Goal: Task Accomplishment & Management: Manage account settings

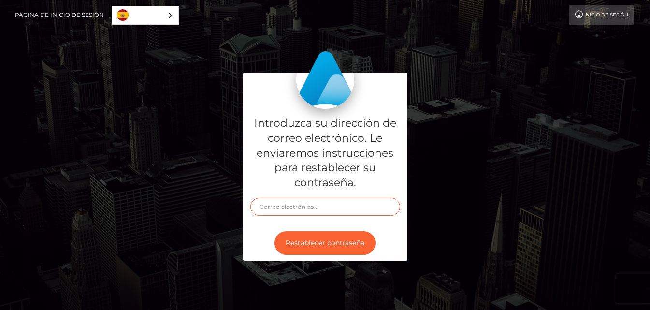
click at [306, 206] on input "text" at bounding box center [325, 207] width 150 height 18
type input "babycherryblosom77@gmail.com"
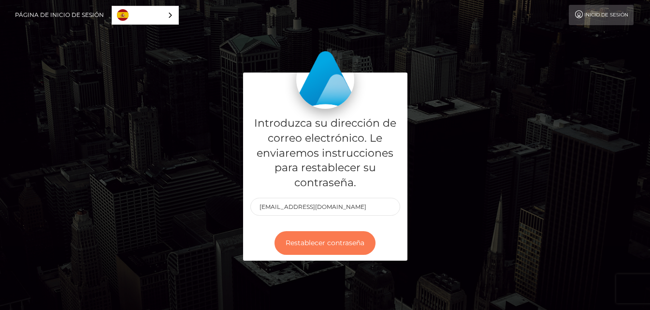
click at [310, 247] on button "Restablecer contraseña" at bounding box center [324, 243] width 101 height 24
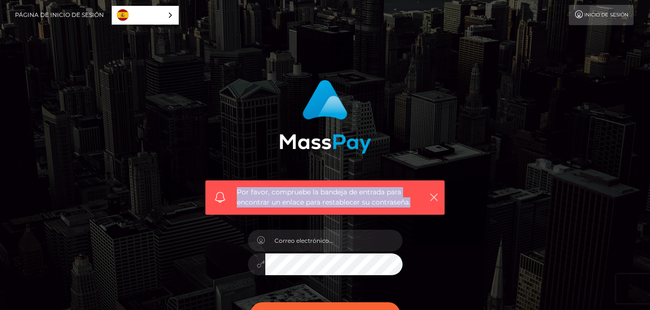
drag, startPoint x: 231, startPoint y: 192, endPoint x: 415, endPoint y: 202, distance: 184.3
click at [415, 202] on div "Por favor, compruebe la bandeja de entrada para encontrar un enlace para restab…" at bounding box center [324, 197] width 239 height 34
copy span "Por favor, compruebe la bandeja de entrada para encontrar un enlace para restab…"
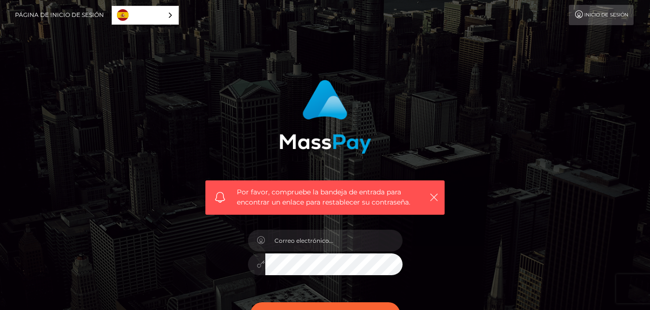
click at [417, 133] on div "Por favor, compruebe la bandeja de entrada para encontrar un enlace para restab…" at bounding box center [325, 143] width 254 height 142
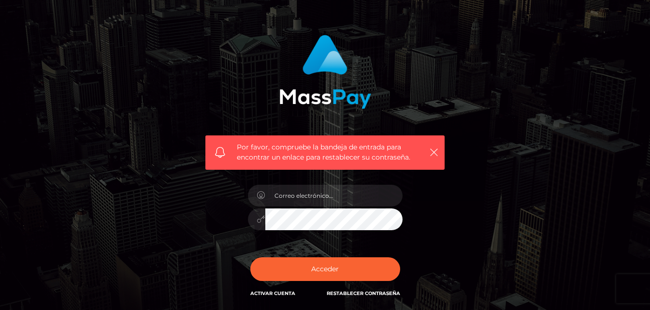
scroll to position [46, 0]
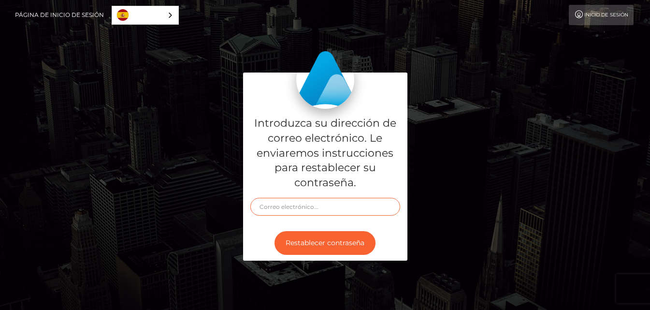
click at [276, 209] on input "text" at bounding box center [325, 207] width 150 height 18
type input "[EMAIL_ADDRESS][DOMAIN_NAME]"
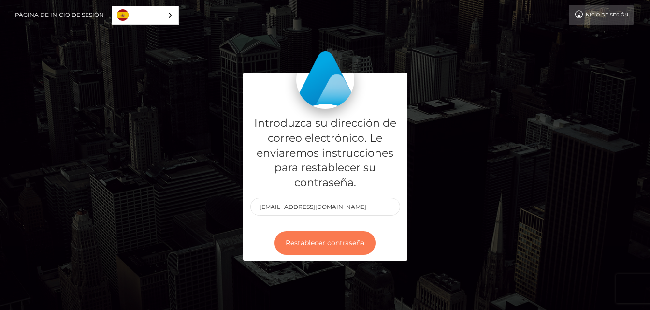
click at [312, 244] on button "Restablecer contraseña" at bounding box center [324, 243] width 101 height 24
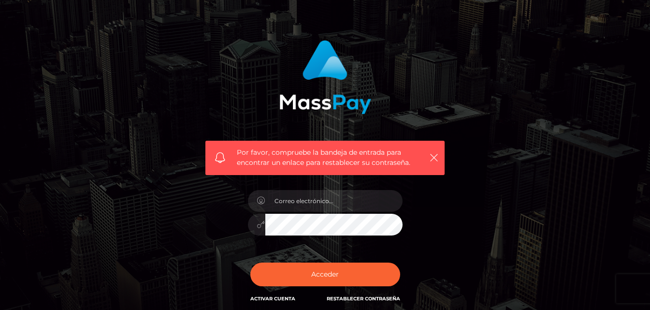
scroll to position [40, 0]
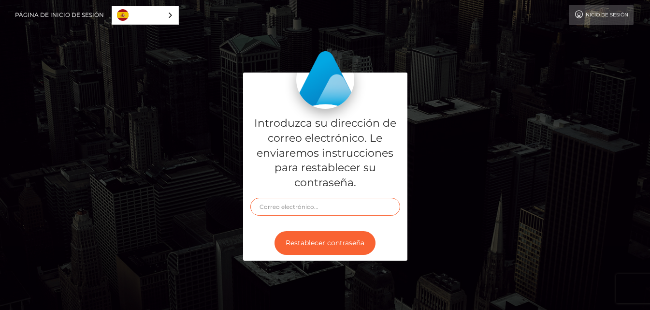
click at [308, 204] on input "text" at bounding box center [325, 207] width 150 height 18
type input "babycherryblosom77@gmail.com"
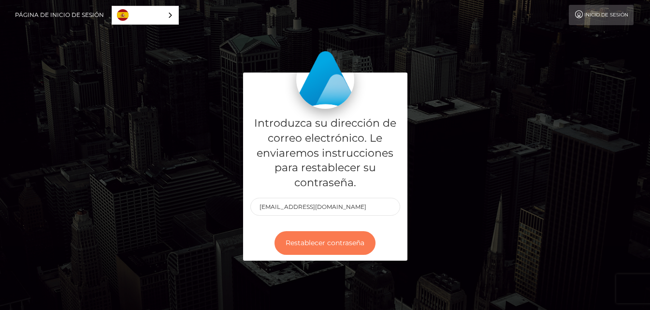
click at [289, 245] on button "Restablecer contraseña" at bounding box center [324, 243] width 101 height 24
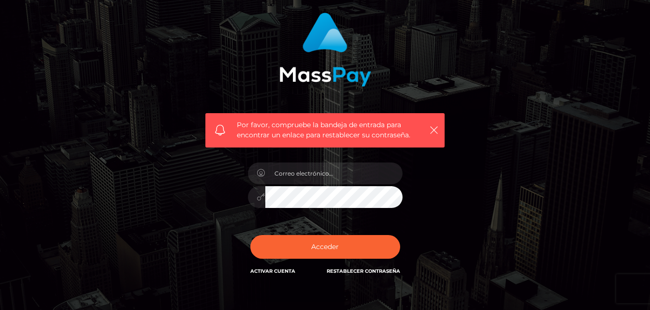
scroll to position [68, 0]
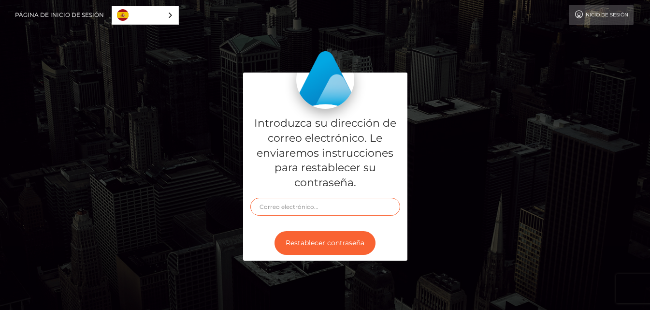
click at [280, 206] on input "text" at bounding box center [325, 207] width 150 height 18
type input "babycherryblosom77@gmail.com"
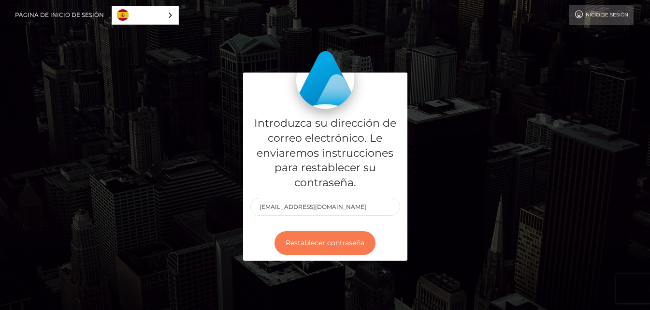
click at [297, 244] on button "Restablecer contraseña" at bounding box center [324, 243] width 101 height 24
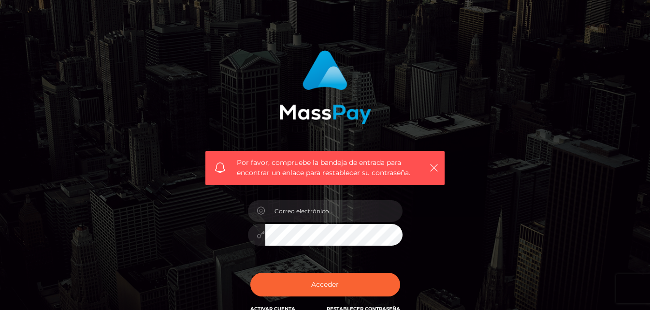
scroll to position [33, 0]
